Goal: Task Accomplishment & Management: Use online tool/utility

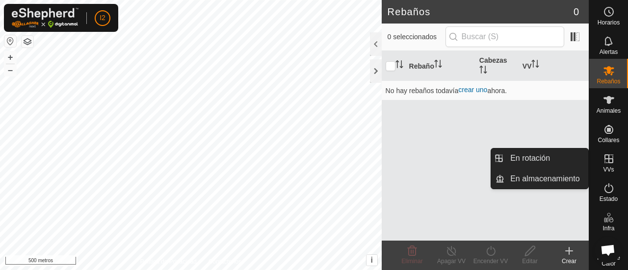
click at [608, 158] on icon at bounding box center [609, 159] width 12 height 12
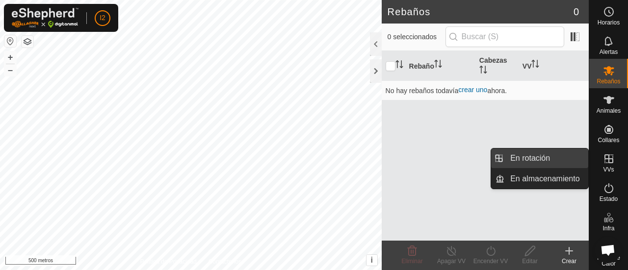
click at [530, 161] on link "En rotación" at bounding box center [547, 159] width 84 height 20
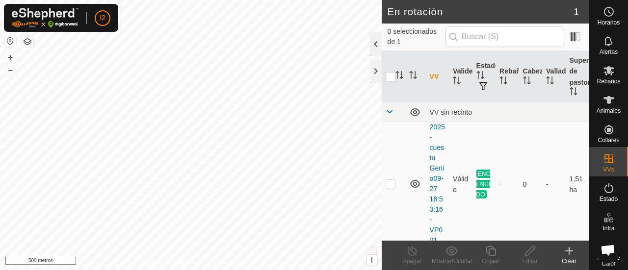
click at [372, 43] on div at bounding box center [376, 44] width 12 height 24
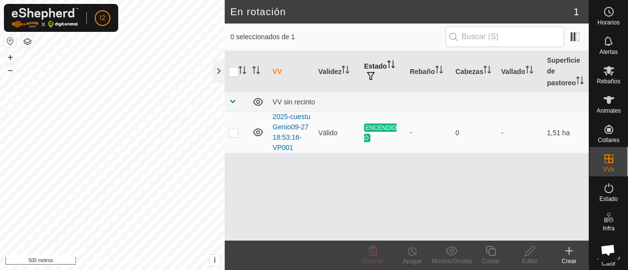
click at [372, 79] on span "button" at bounding box center [371, 76] width 8 height 8
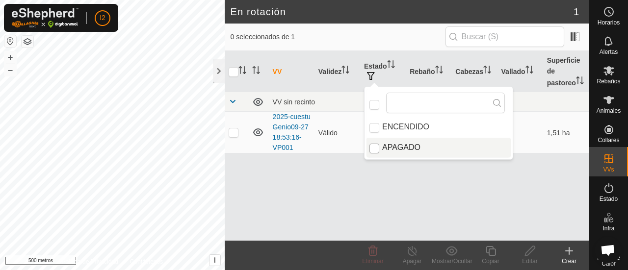
click at [373, 149] on input "APAGADO" at bounding box center [375, 149] width 10 height 10
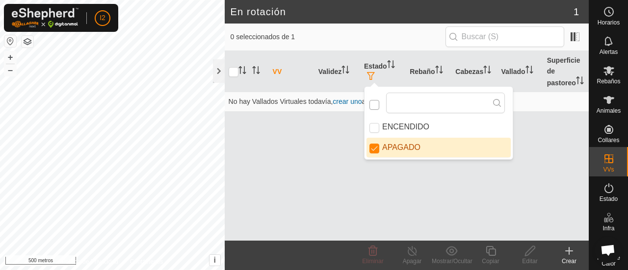
click at [376, 148] on input "APAGADO" at bounding box center [375, 149] width 10 height 10
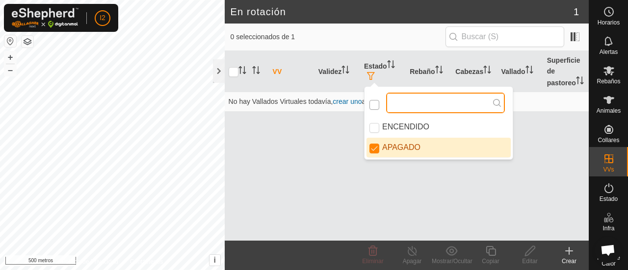
click at [458, 104] on input "text" at bounding box center [445, 103] width 119 height 21
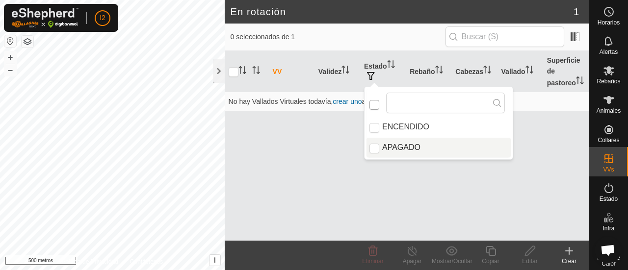
click at [373, 107] on input "checkbox" at bounding box center [375, 105] width 10 height 10
click at [371, 152] on input "APAGADO" at bounding box center [375, 149] width 10 height 10
checkbox input "false"
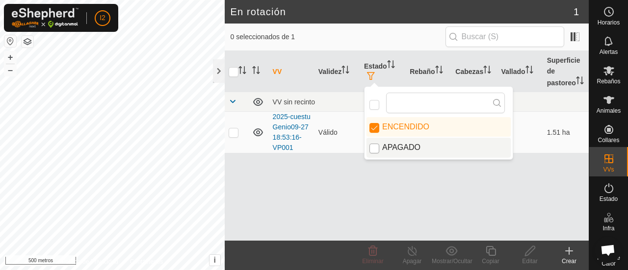
checkbox input "false"
checkbox input "true"
click at [374, 149] on input "APAGADO" at bounding box center [375, 149] width 10 height 10
checkbox input "true"
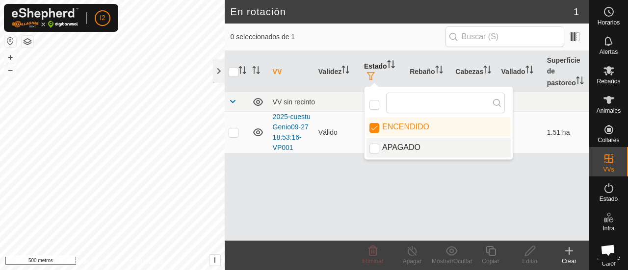
click at [388, 65] on icon "Activar para ordenar" at bounding box center [391, 64] width 8 height 8
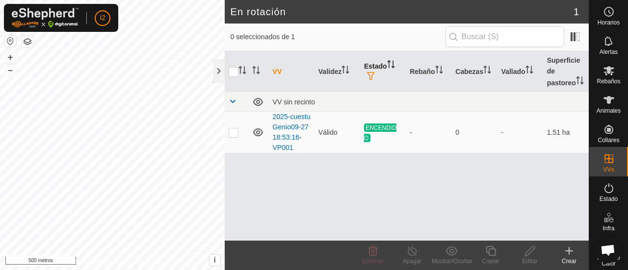
click at [376, 128] on input "ENCENDIDO" at bounding box center [375, 128] width 10 height 10
checkbox input "false"
click at [375, 150] on input "APAGADO" at bounding box center [375, 149] width 10 height 10
checkbox input "false"
click at [232, 132] on div "VV Validez Estado Rebaño [PERSON_NAME] Superficie de pastoreo VV sin recinto 20…" at bounding box center [407, 146] width 364 height 190
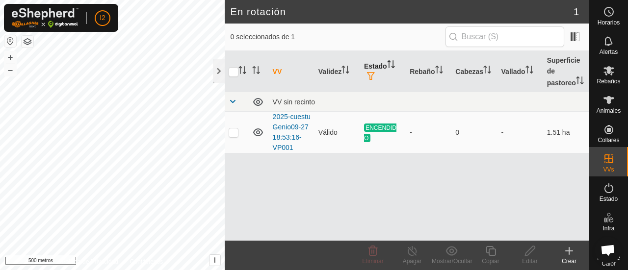
checkbox input "false"
click at [234, 134] on p-checkbox at bounding box center [234, 133] width 10 height 8
checkbox input "true"
click at [370, 74] on span "button" at bounding box center [371, 76] width 8 height 8
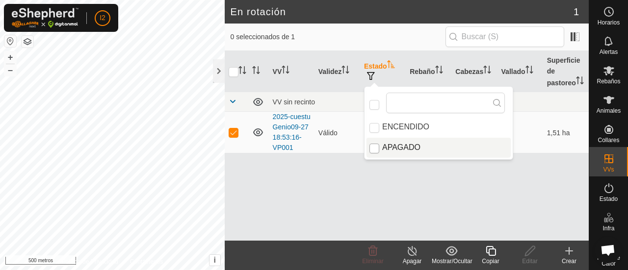
click at [375, 150] on input "APAGADO" at bounding box center [375, 149] width 10 height 10
checkbox input "true"
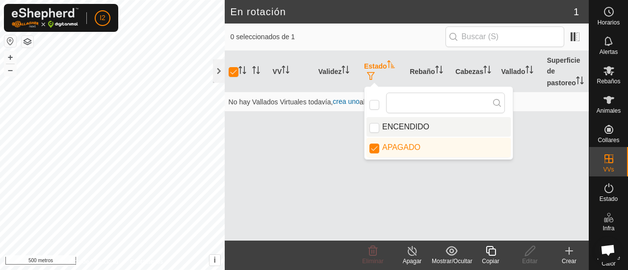
click at [378, 68] on font "Estado" at bounding box center [375, 66] width 23 height 8
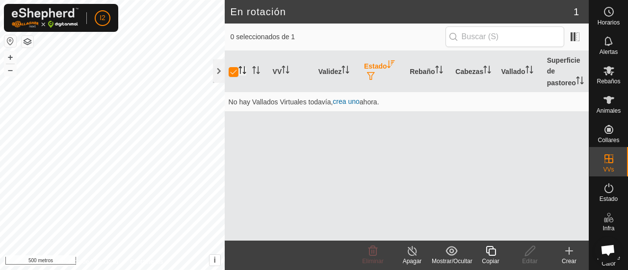
click at [244, 71] on icon "Activar para ordenar" at bounding box center [243, 70] width 8 height 8
click at [232, 71] on input "checkbox" at bounding box center [234, 72] width 10 height 10
checkbox input "true"
click at [390, 65] on icon "Activar para ordenar" at bounding box center [391, 64] width 8 height 8
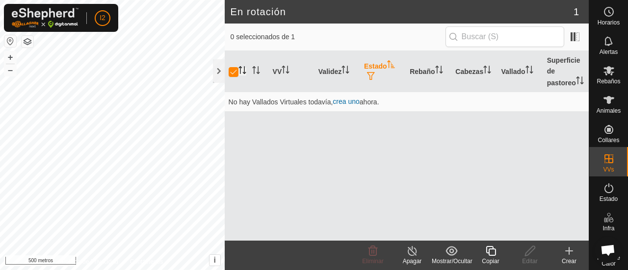
click at [390, 65] on icon "Activar para ordenar" at bounding box center [391, 64] width 8 height 8
click at [11, 45] on button "button" at bounding box center [10, 41] width 12 height 12
click at [221, 71] on div at bounding box center [219, 71] width 12 height 24
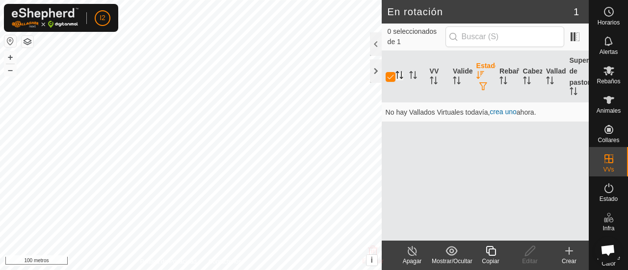
click at [411, 252] on icon at bounding box center [412, 251] width 12 height 12
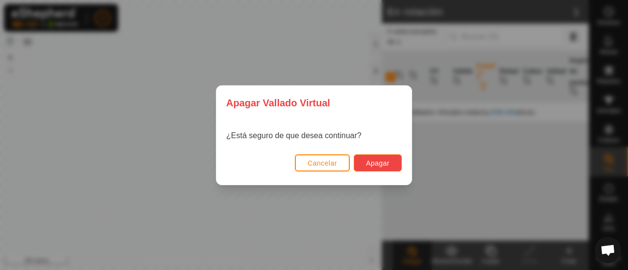
click at [373, 163] on font "Apagar" at bounding box center [378, 164] width 24 height 8
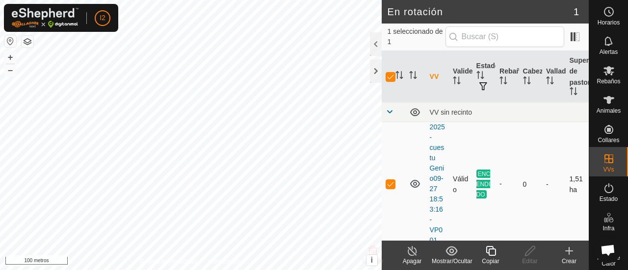
click at [390, 187] on p-checkbox at bounding box center [391, 184] width 10 height 8
checkbox input "false"
click at [392, 191] on td at bounding box center [394, 184] width 24 height 124
checkbox input "true"
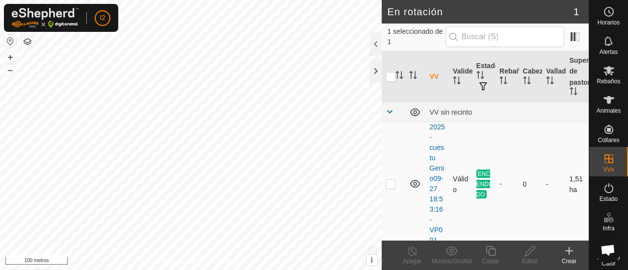
checkbox input "true"
click at [412, 248] on icon at bounding box center [412, 251] width 9 height 10
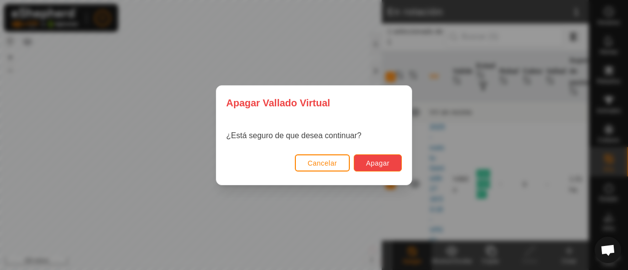
drag, startPoint x: 385, startPoint y: 157, endPoint x: 380, endPoint y: 161, distance: 6.9
click at [380, 161] on font "Apagar" at bounding box center [378, 164] width 24 height 8
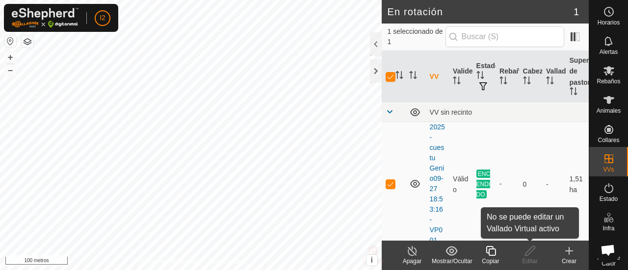
click at [533, 259] on font "Editar" at bounding box center [529, 261] width 15 height 7
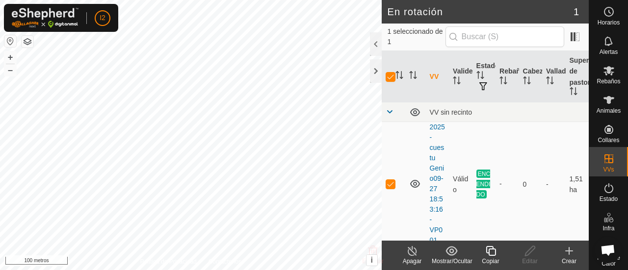
click at [533, 259] on font "Editar" at bounding box center [529, 261] width 15 height 7
click at [533, 257] on icon at bounding box center [530, 251] width 12 height 12
